Goal: Find specific page/section: Find specific page/section

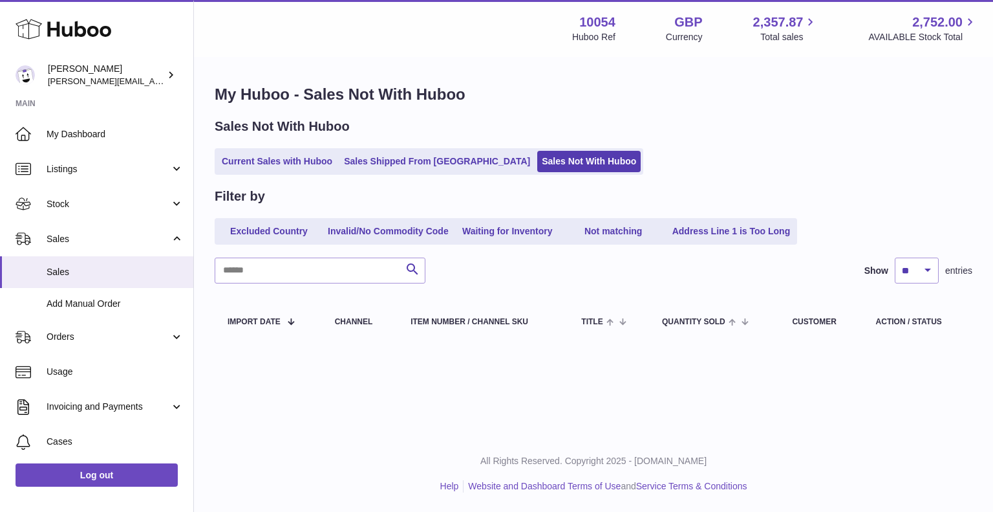
click at [380, 53] on div "Menu Huboo 10054 Huboo Ref GBP Currency 2,357.87 Total sales 2,752.00 AVAILABLE…" at bounding box center [593, 28] width 799 height 57
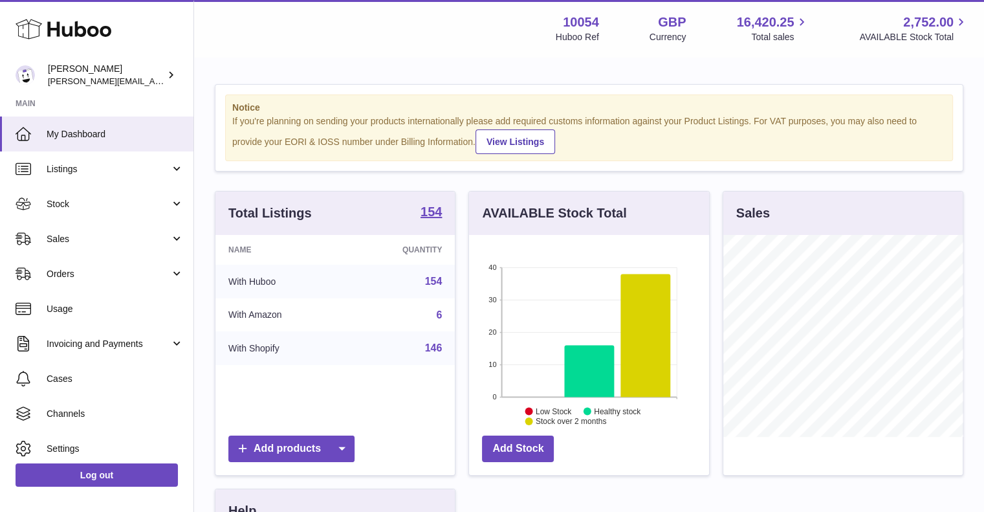
scroll to position [202, 240]
click at [78, 241] on span "Sales" at bounding box center [109, 239] width 124 height 12
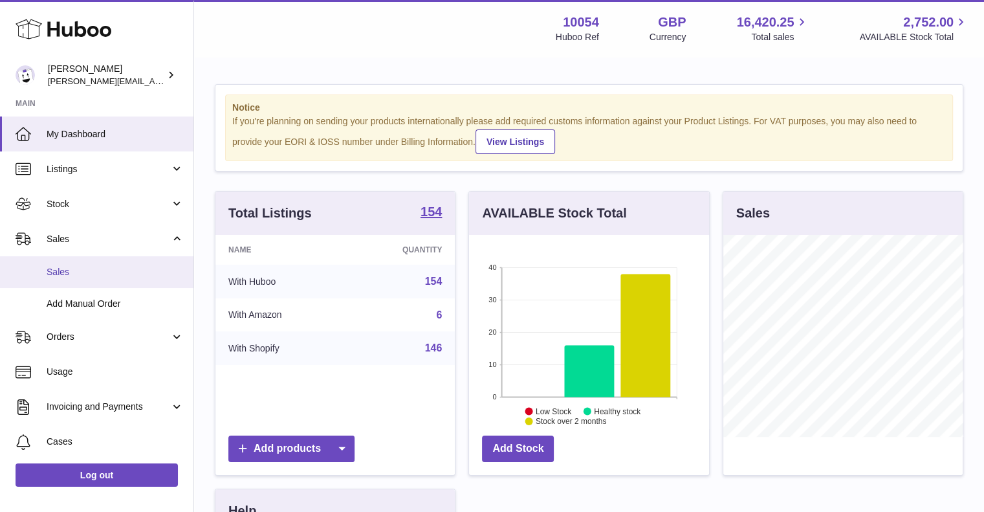
click at [93, 281] on link "Sales" at bounding box center [96, 272] width 193 height 32
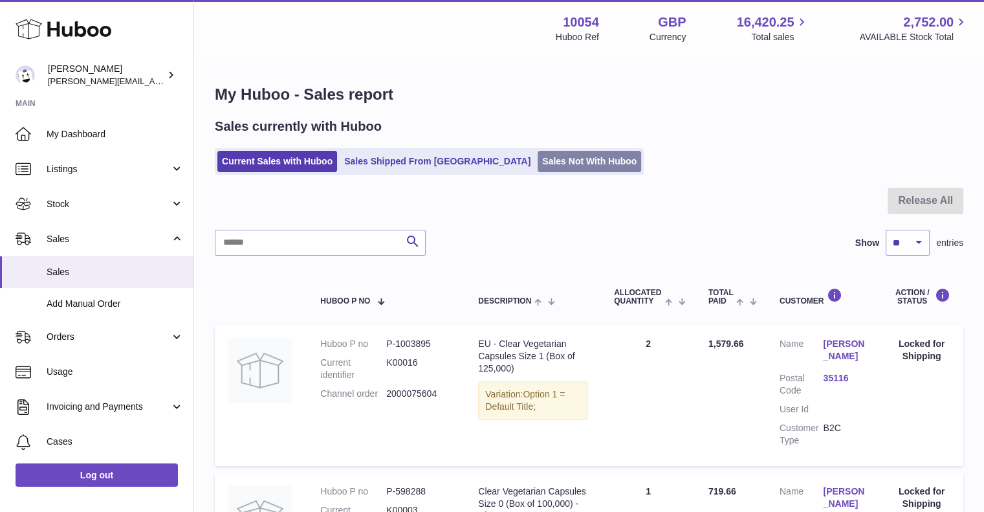
click at [537, 160] on link "Sales Not With Huboo" at bounding box center [588, 161] width 103 height 21
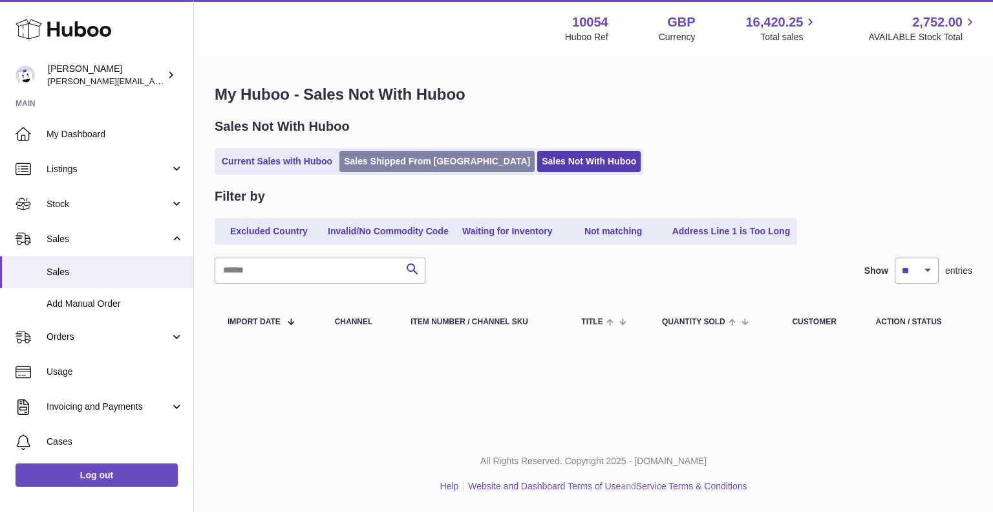
click at [405, 159] on link "Sales Shipped From [GEOGRAPHIC_DATA]" at bounding box center [436, 161] width 195 height 21
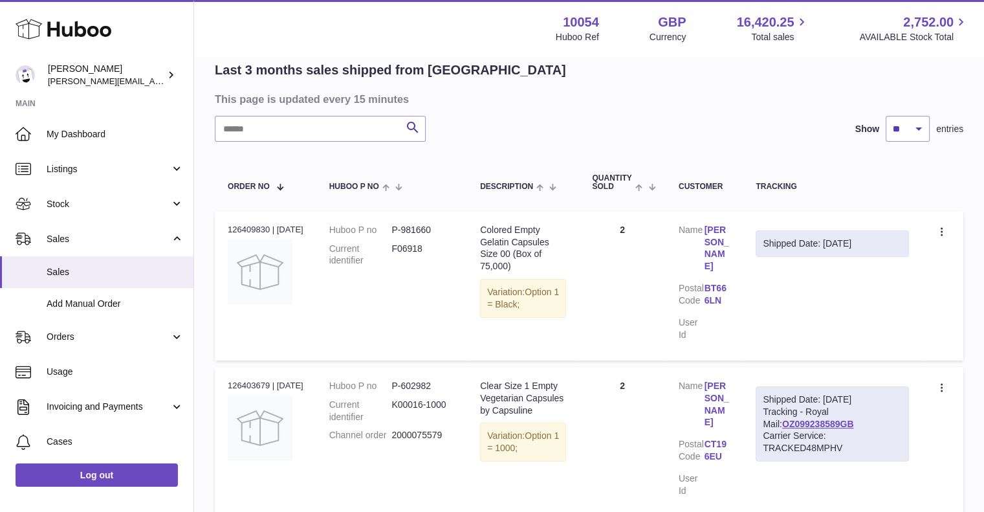
scroll to position [101, 0]
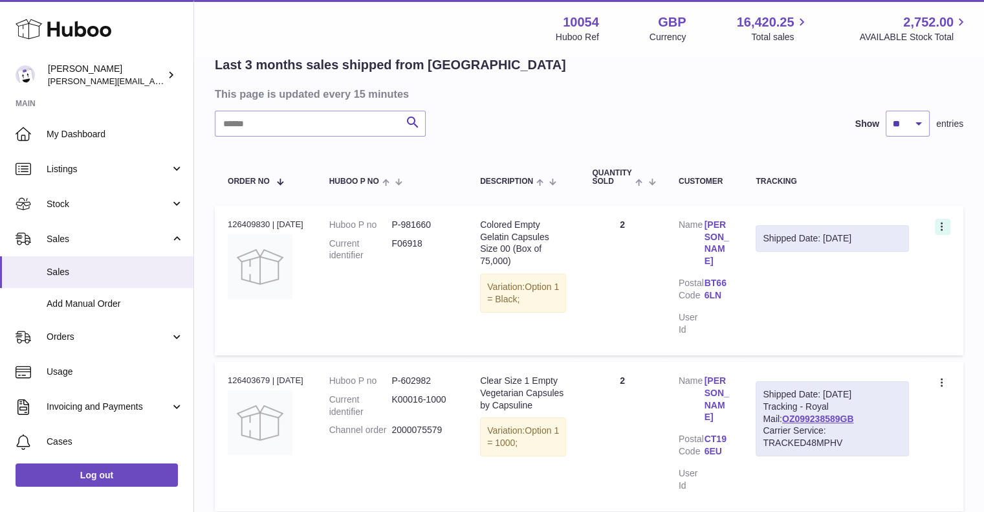
click at [937, 225] on icon at bounding box center [942, 227] width 15 height 13
